Goal: Information Seeking & Learning: Learn about a topic

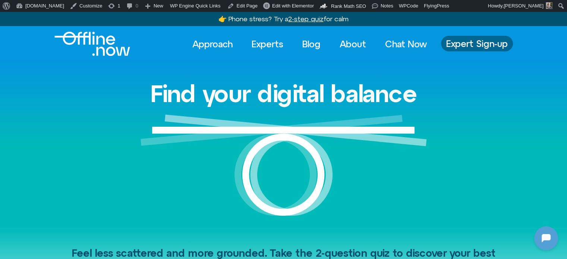
click at [498, 41] on span "Expert Sign-up" at bounding box center [477, 44] width 62 height 10
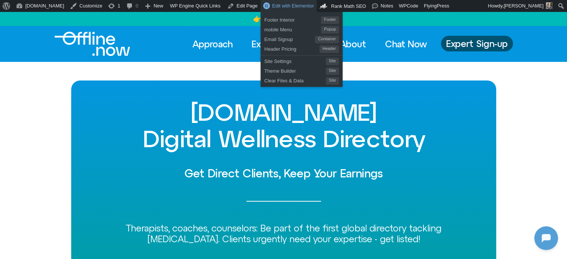
click at [272, 7] on span "Edit with Elementor" at bounding box center [293, 6] width 42 height 6
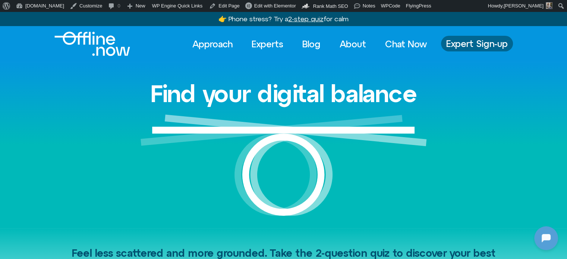
drag, startPoint x: 0, startPoint y: 0, endPoint x: 468, endPoint y: 43, distance: 470.4
click at [468, 43] on span "Expert Sign-up" at bounding box center [477, 44] width 62 height 10
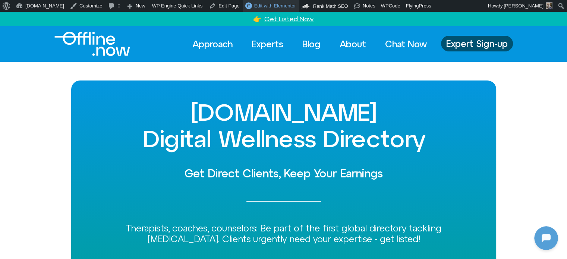
click at [261, 2] on link "Edit with Elementor" at bounding box center [271, 6] width 56 height 12
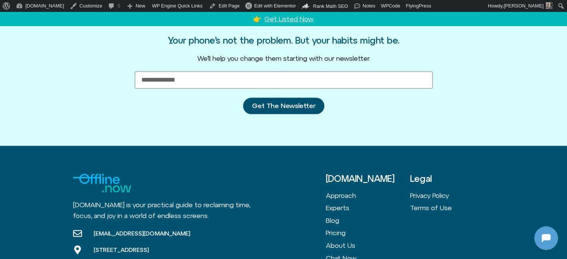
scroll to position [970, 0]
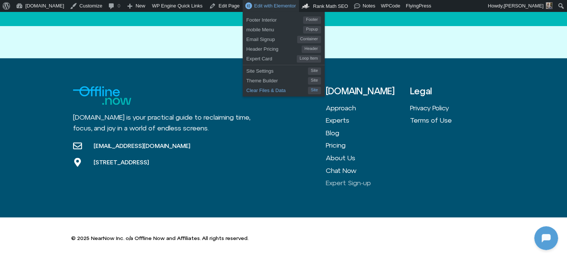
click at [247, 91] on span "Clear Files & Data" at bounding box center [278, 90] width 62 height 10
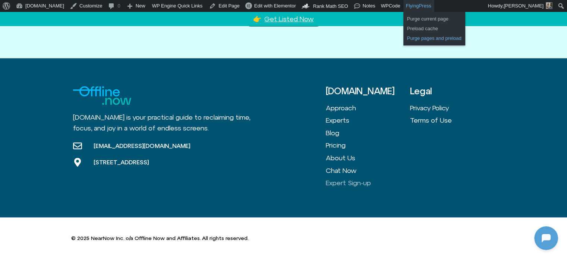
click at [404, 36] on link "Purge pages and preload" at bounding box center [435, 39] width 62 height 10
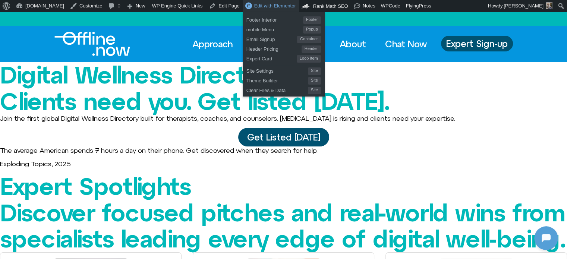
click at [255, 4] on span "Edit with Elementor" at bounding box center [275, 6] width 42 height 6
click at [247, 88] on span "Clear Files & Data" at bounding box center [278, 90] width 62 height 10
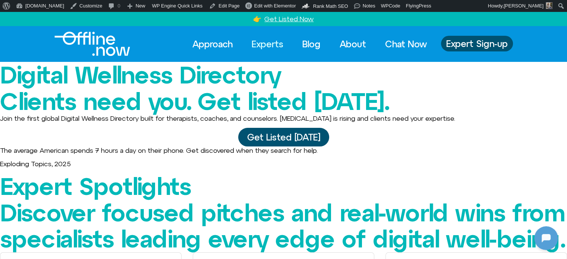
click at [263, 44] on link "Experts" at bounding box center [267, 44] width 45 height 16
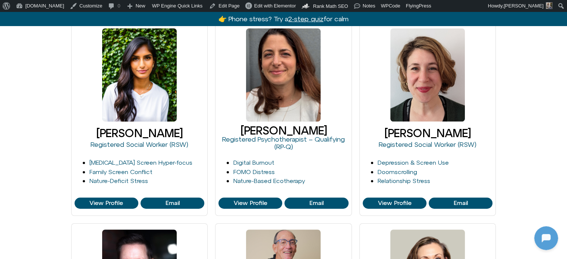
scroll to position [559, 0]
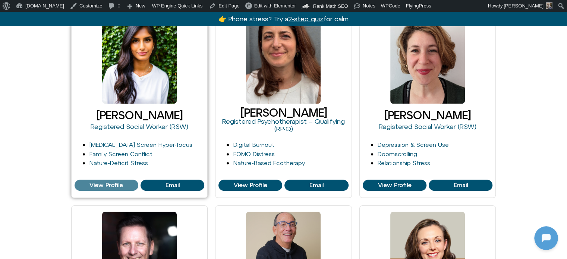
click at [94, 186] on span "View Profile" at bounding box center [107, 185] width 34 height 7
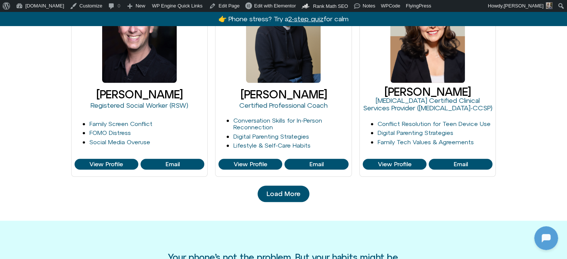
scroll to position [858, 0]
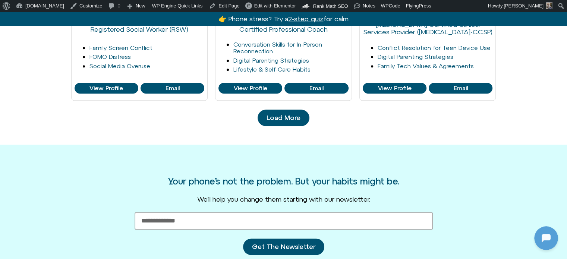
click at [274, 115] on span "Load More" at bounding box center [284, 117] width 34 height 7
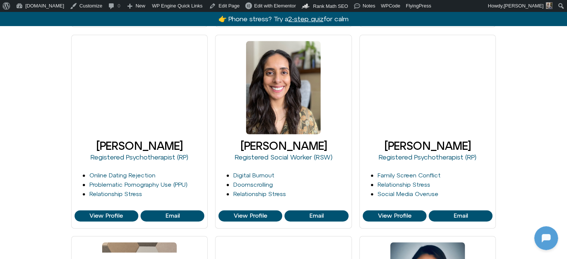
scroll to position [932, 0]
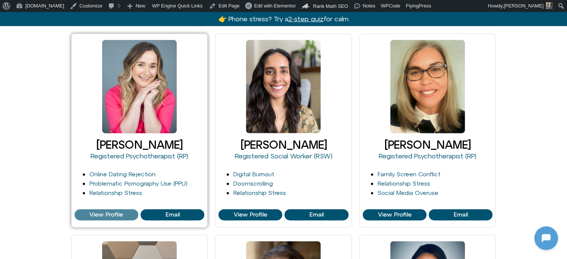
click at [99, 215] on span "View Profile" at bounding box center [107, 214] width 34 height 7
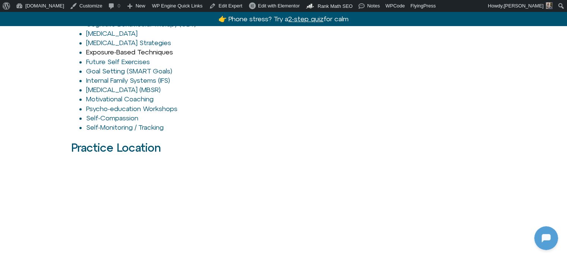
scroll to position [1193, 0]
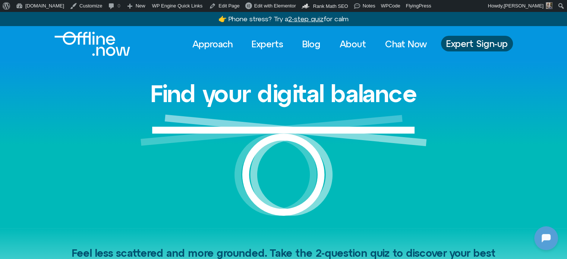
click at [492, 129] on div "Find your digital balance" at bounding box center [283, 145] width 425 height 166
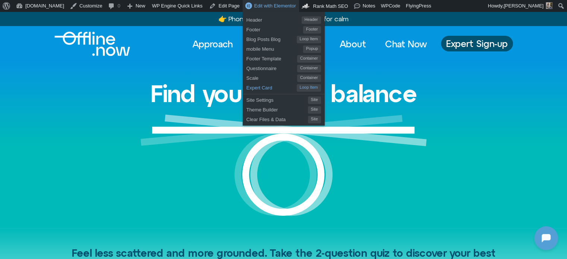
click at [247, 87] on span "Expert Card" at bounding box center [272, 87] width 50 height 10
